Goal: Information Seeking & Learning: Check status

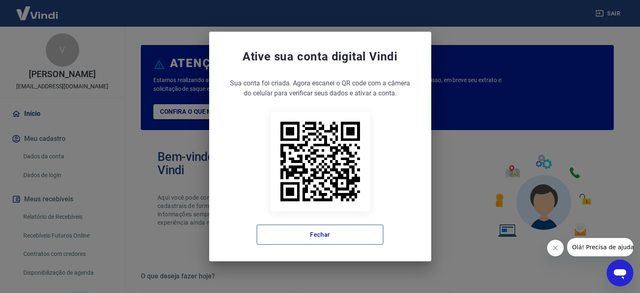
click at [333, 236] on button "Fechar" at bounding box center [319, 234] width 127 height 20
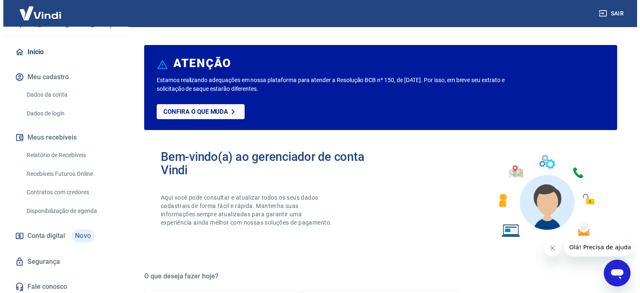
scroll to position [64, 0]
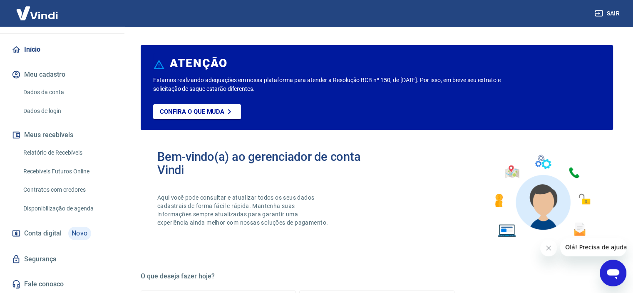
click at [61, 148] on link "Relatório de Recebíveis" at bounding box center [67, 152] width 95 height 17
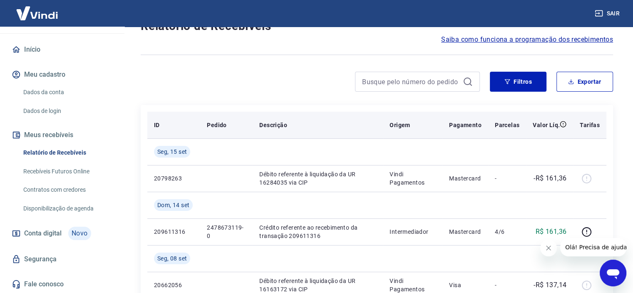
scroll to position [83, 0]
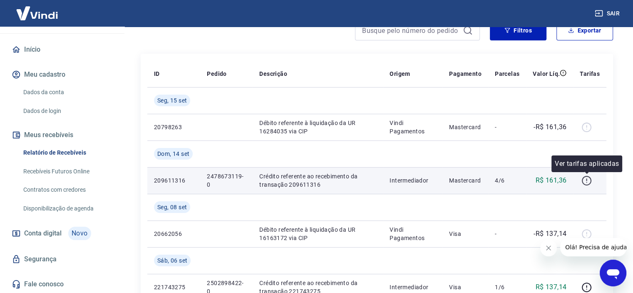
click at [586, 175] on icon "button" at bounding box center [587, 180] width 10 height 10
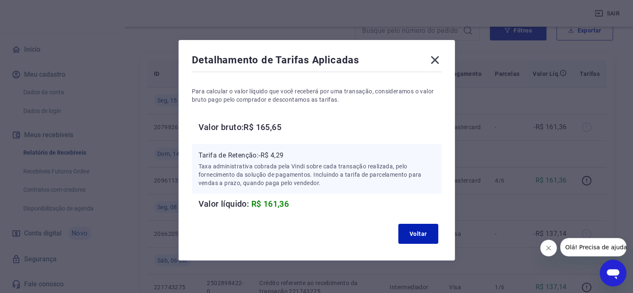
click at [432, 61] on icon at bounding box center [434, 59] width 13 height 13
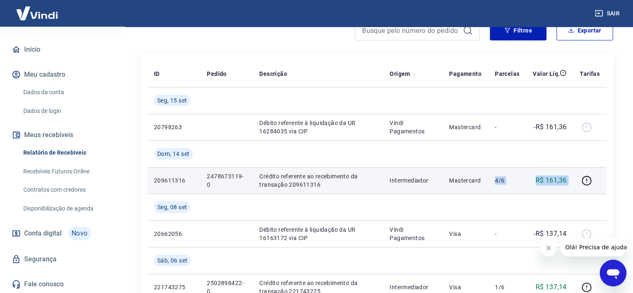
drag, startPoint x: 491, startPoint y: 181, endPoint x: 578, endPoint y: 177, distance: 86.7
click at [578, 177] on tr "209611316 2478673119-0 Crédito referente ao recebimento da transação 209611316 …" at bounding box center [376, 180] width 459 height 27
